Goal: Information Seeking & Learning: Learn about a topic

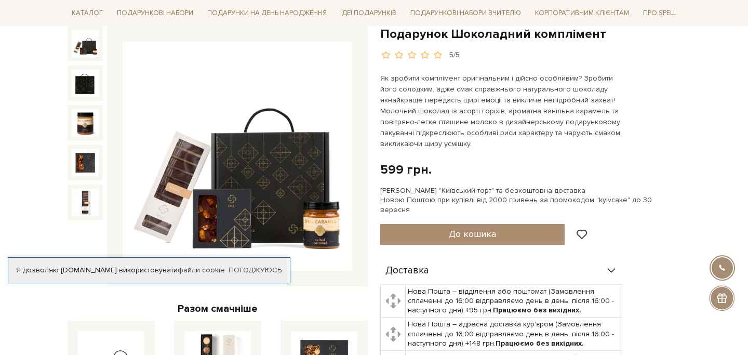
scroll to position [157, 0]
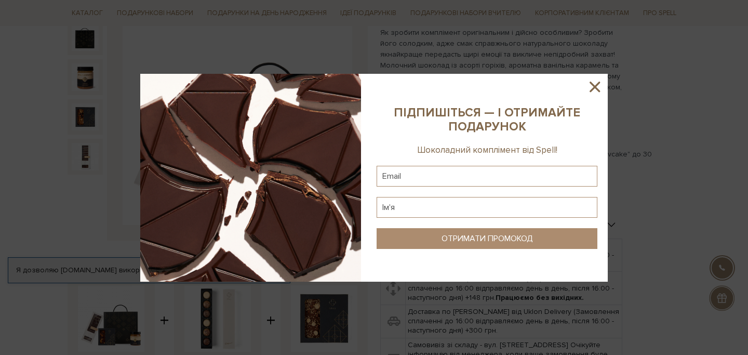
click at [598, 83] on icon at bounding box center [595, 87] width 10 height 10
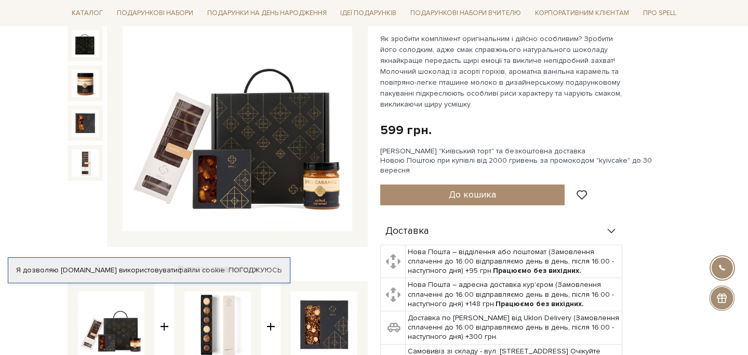
scroll to position [162, 0]
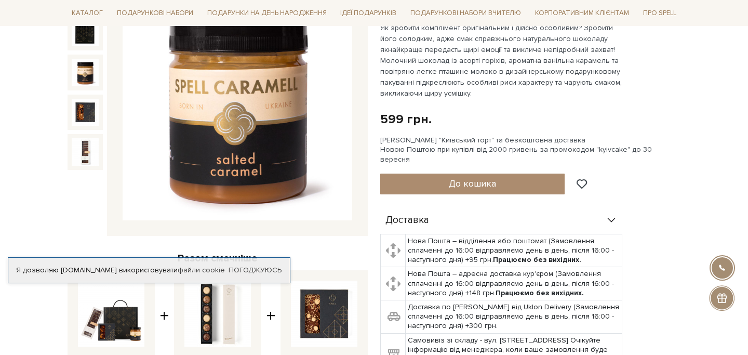
click at [92, 70] on img at bounding box center [85, 72] width 27 height 27
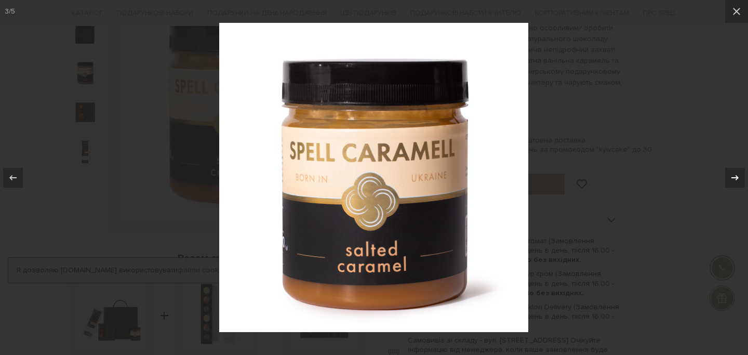
click at [735, 176] on icon at bounding box center [735, 178] width 12 height 12
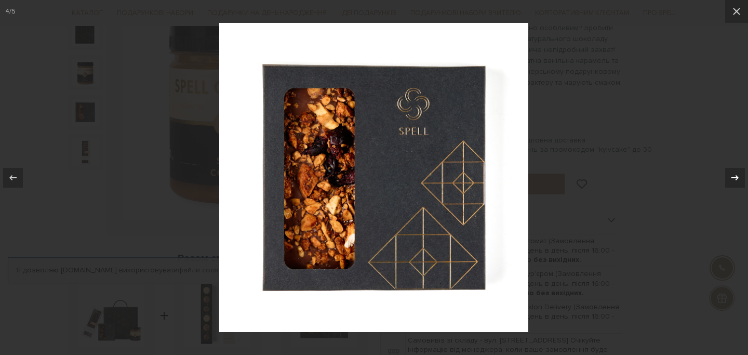
click at [735, 176] on icon at bounding box center [735, 178] width 12 height 12
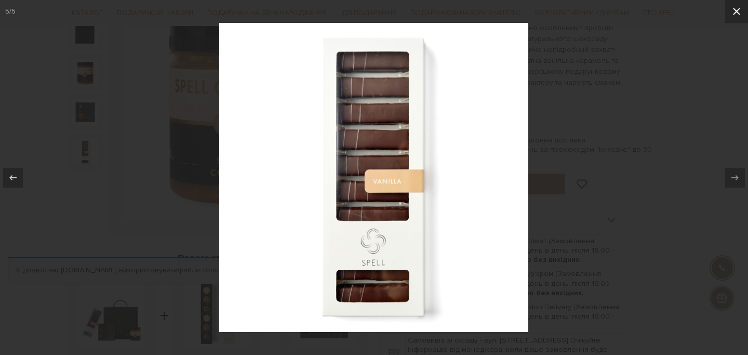
click at [738, 10] on icon at bounding box center [736, 11] width 7 height 7
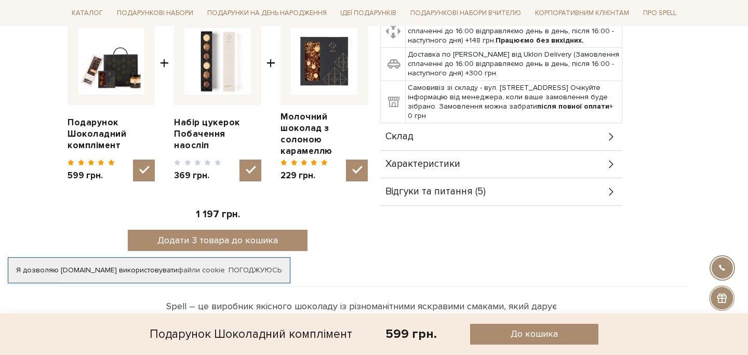
scroll to position [414, 0]
click at [588, 128] on div "Склад" at bounding box center [501, 137] width 242 height 27
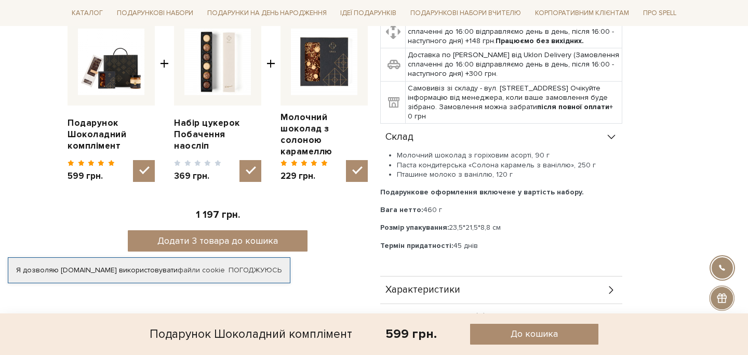
scroll to position [479, 0]
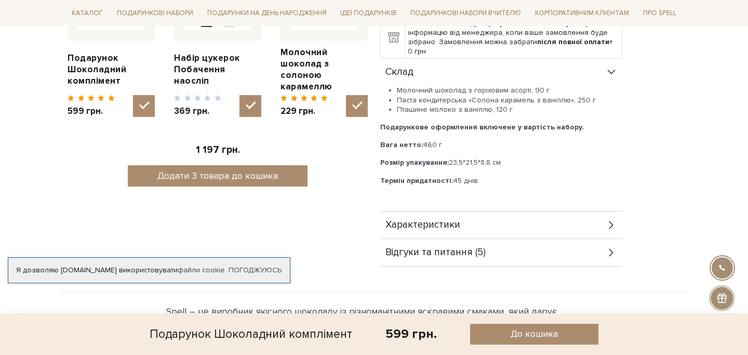
click at [530, 215] on div "Характеристики" at bounding box center [501, 225] width 242 height 27
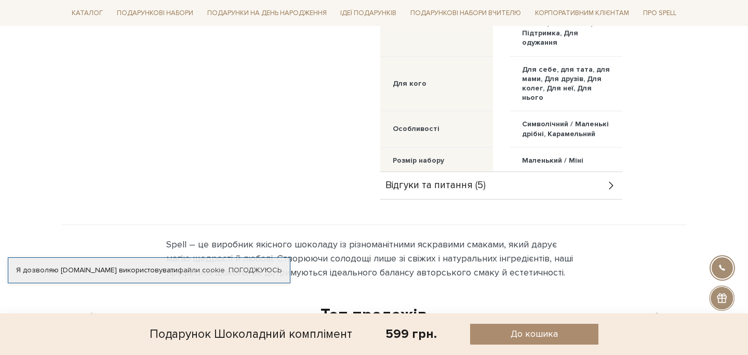
scroll to position [804, 0]
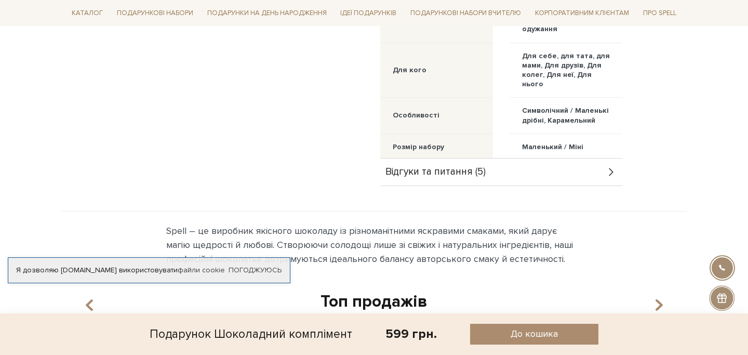
click at [542, 159] on div "Відгуки та питання (5)" at bounding box center [501, 172] width 242 height 27
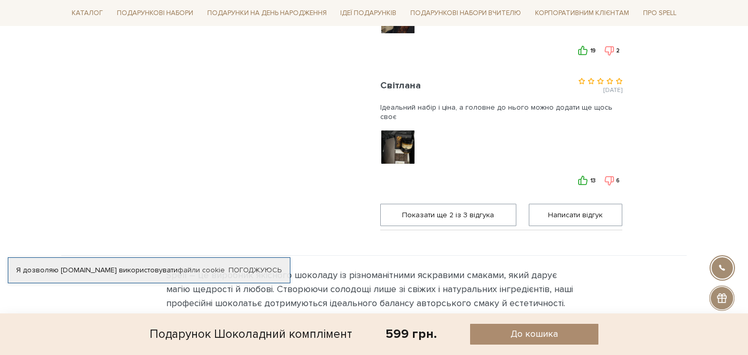
scroll to position [1046, 0]
click at [402, 148] on img at bounding box center [398, 147] width 66 height 66
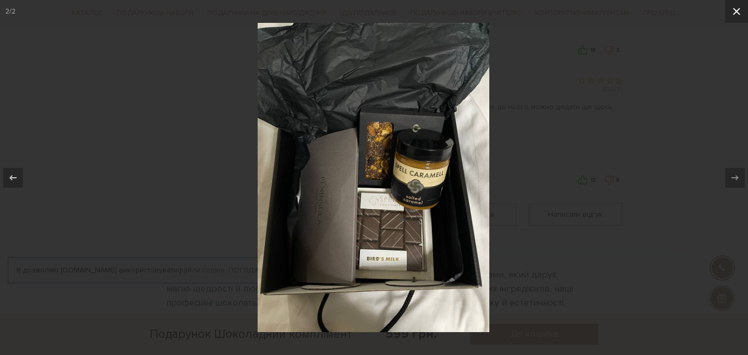
click at [738, 10] on icon at bounding box center [736, 11] width 7 height 7
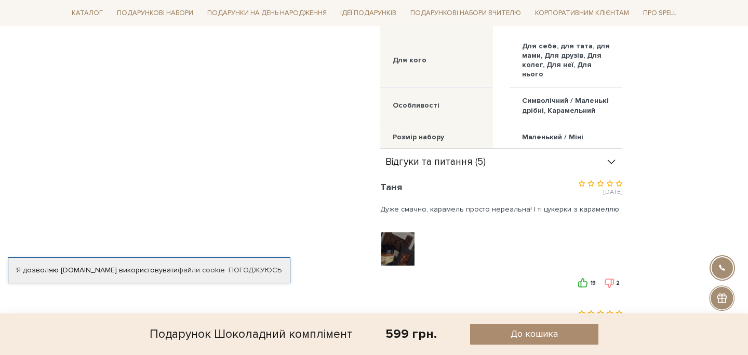
scroll to position [799, 0]
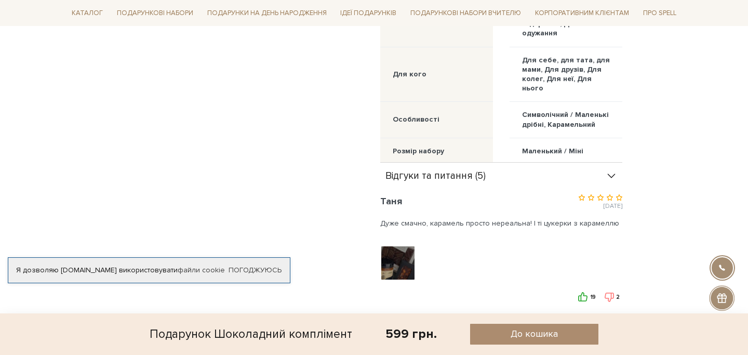
click at [399, 268] on img at bounding box center [398, 263] width 66 height 66
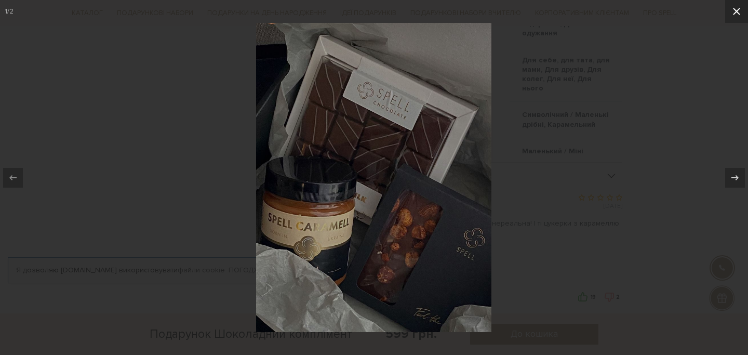
click at [735, 13] on icon at bounding box center [736, 11] width 7 height 7
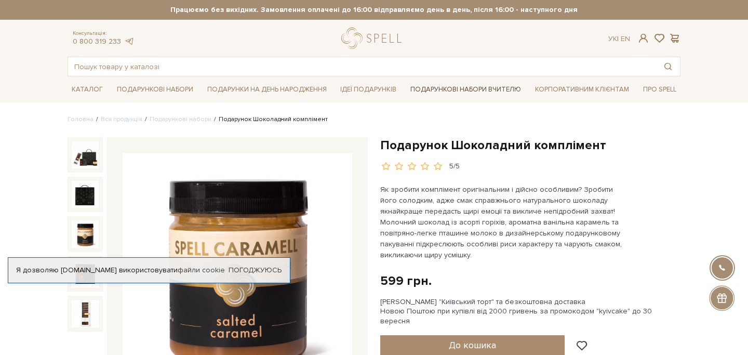
click at [502, 92] on link "Подарункові набори Вчителю" at bounding box center [465, 90] width 119 height 18
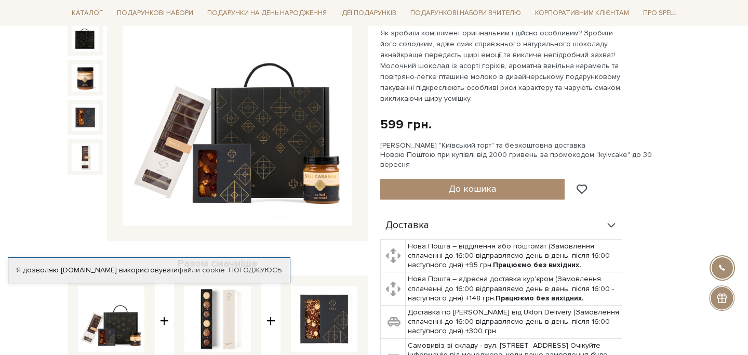
scroll to position [103, 0]
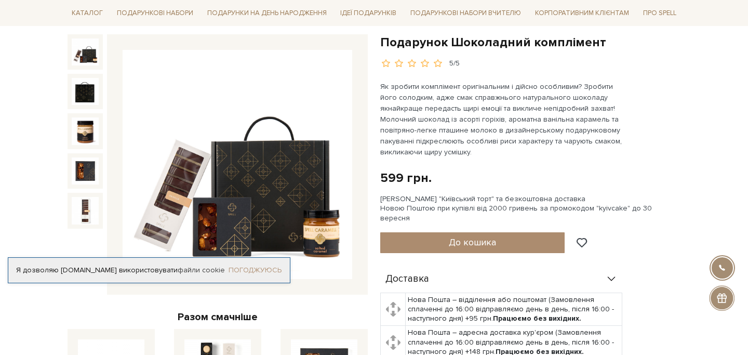
click at [264, 274] on link "Погоджуюсь" at bounding box center [255, 270] width 53 height 9
